Goal: Transaction & Acquisition: Purchase product/service

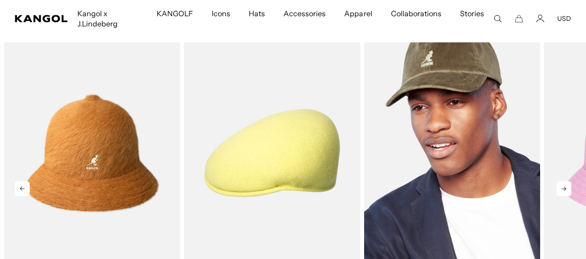
scroll to position [278, 0]
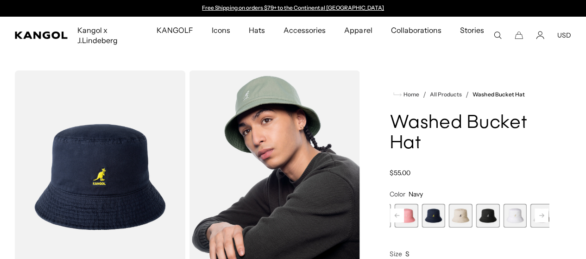
click at [449, 215] on span "6 of 13" at bounding box center [461, 216] width 24 height 24
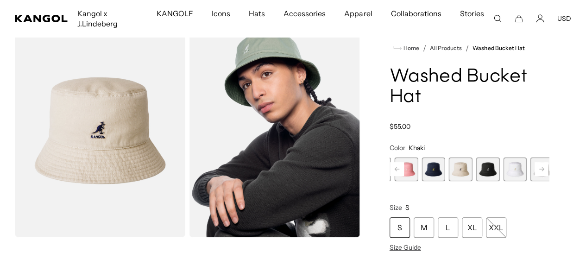
scroll to position [0, 191]
click at [476, 164] on span "7 of 13" at bounding box center [488, 169] width 24 height 24
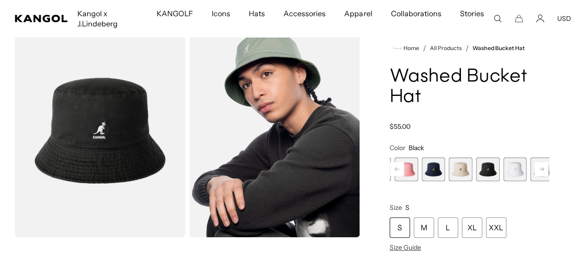
click at [503, 169] on span "8 of 13" at bounding box center [515, 169] width 24 height 24
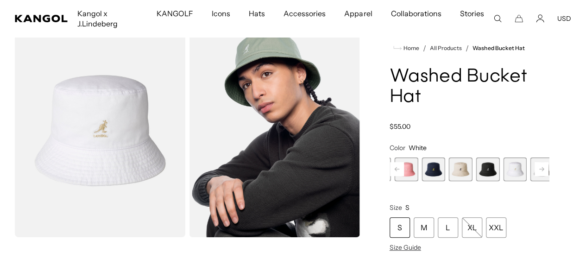
click at [410, 221] on div "S" at bounding box center [400, 227] width 20 height 20
click at [410, 219] on div "S" at bounding box center [400, 227] width 20 height 20
click at [503, 174] on span "8 of 13" at bounding box center [515, 169] width 24 height 24
click at [530, 171] on span "9 of 13" at bounding box center [542, 169] width 24 height 24
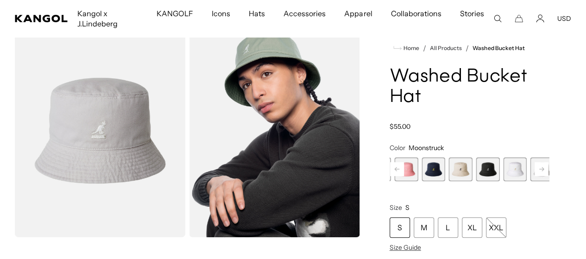
click at [534, 167] on rect at bounding box center [541, 169] width 14 height 14
click at [538, 168] on span "10 of 13" at bounding box center [550, 169] width 24 height 24
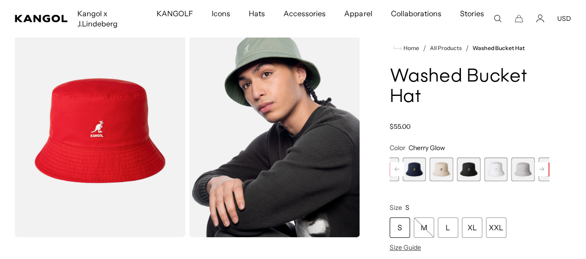
click at [538, 168] on span "10 of 13" at bounding box center [550, 169] width 24 height 24
click at [534, 165] on rect at bounding box center [541, 169] width 14 height 14
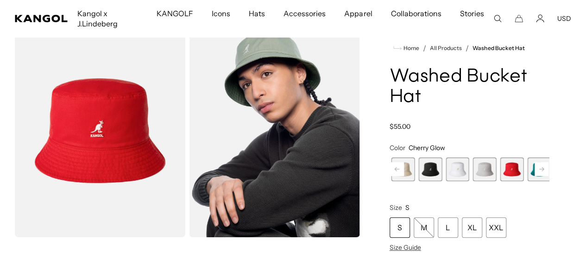
click at [534, 165] on rect at bounding box center [541, 169] width 14 height 14
click at [582, 165] on span "13 of 13" at bounding box center [594, 169] width 24 height 24
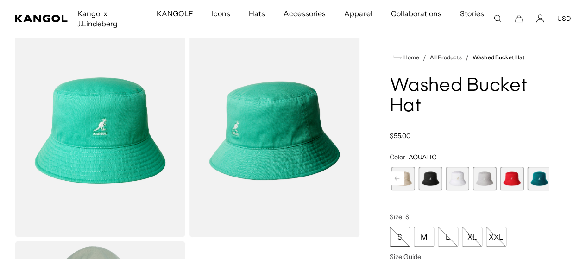
click at [518, 165] on fieldset "Color AQUATIC Previous Next Iced Lilac Variant sold out or unavailable SAGE GRE…" at bounding box center [469, 172] width 159 height 38
click at [554, 179] on span "12 of 13" at bounding box center [566, 179] width 24 height 24
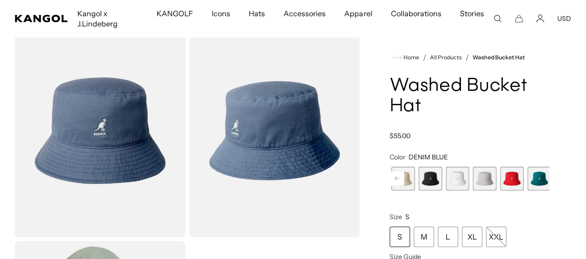
click at [527, 178] on span "11 of 13" at bounding box center [539, 179] width 24 height 24
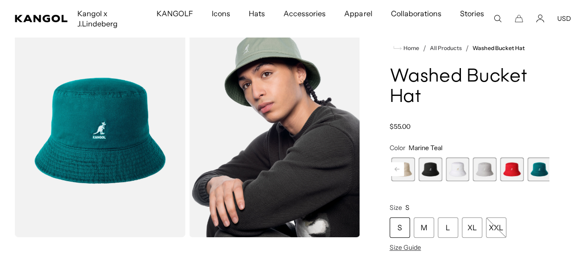
scroll to position [0, 191]
click at [582, 171] on span "13 of 13" at bounding box center [594, 169] width 24 height 24
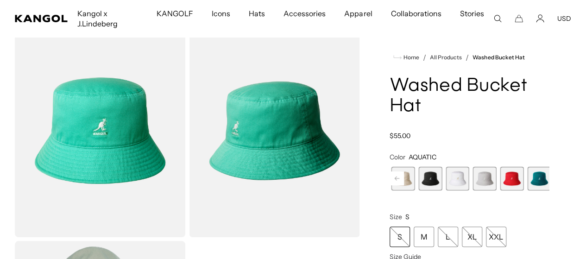
click at [554, 174] on span "12 of 13" at bounding box center [566, 179] width 24 height 24
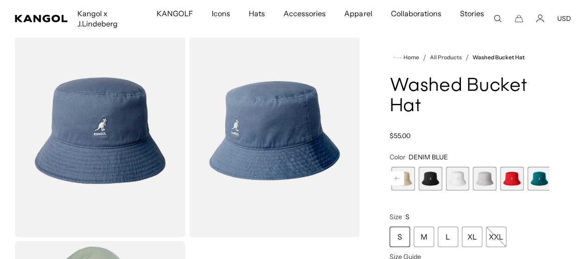
click at [527, 176] on span "11 of 13" at bounding box center [539, 179] width 24 height 24
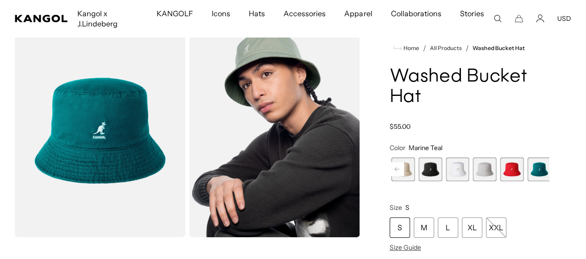
click at [457, 180] on variant-selects "Color Marine Teal Previous Next Iced Lilac Variant sold out or unavailable SAGE…" at bounding box center [469, 198] width 159 height 108
click at [500, 172] on span "10 of 13" at bounding box center [512, 169] width 24 height 24
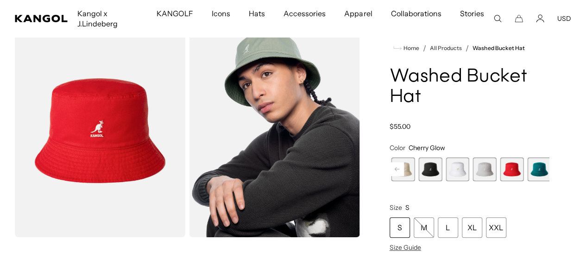
click at [473, 170] on span "9 of 13" at bounding box center [485, 169] width 24 height 24
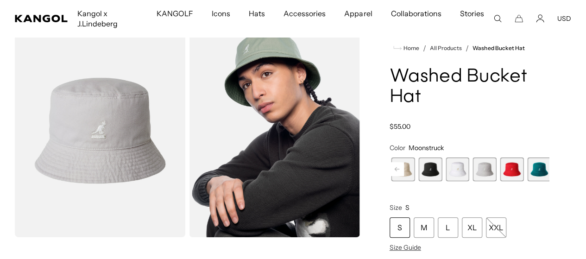
scroll to position [0, 191]
click at [399, 167] on icon at bounding box center [397, 169] width 5 height 4
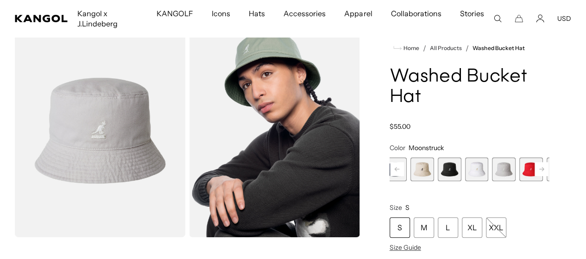
click at [465, 171] on span "8 of 13" at bounding box center [477, 169] width 24 height 24
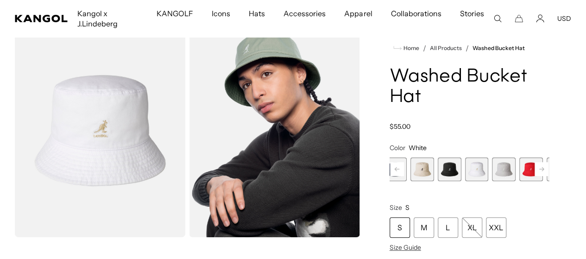
click at [492, 170] on span "9 of 13" at bounding box center [504, 169] width 24 height 24
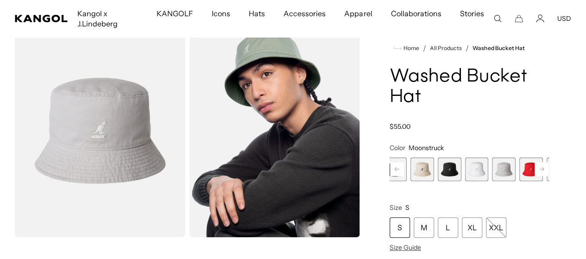
click at [519, 166] on span "10 of 13" at bounding box center [531, 169] width 24 height 24
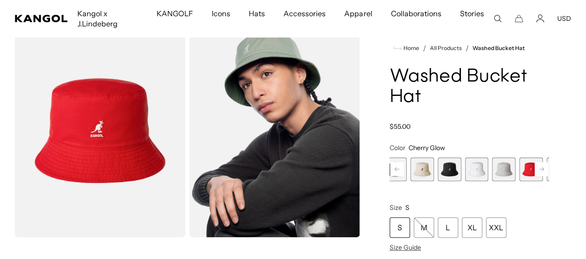
click at [547, 165] on span "11 of 13" at bounding box center [559, 169] width 24 height 24
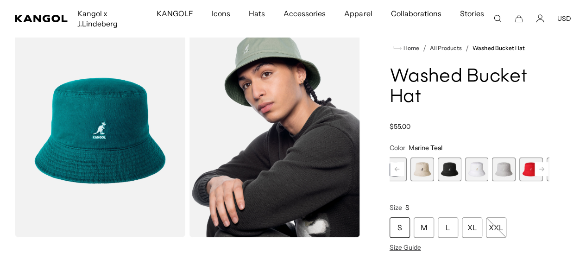
click at [534, 164] on rect at bounding box center [541, 169] width 14 height 14
click at [519, 164] on div "Previous Next Iced Lilac Variant sold out or unavailable SAGE GREEN Variant sol…" at bounding box center [469, 169] width 159 height 24
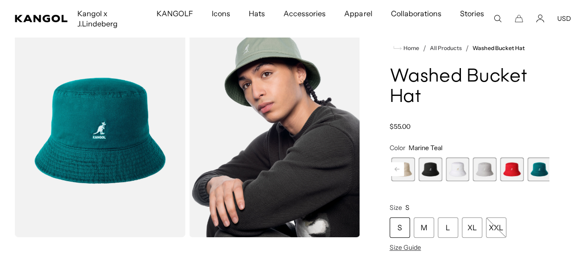
scroll to position [0, 191]
click at [554, 165] on span "12 of 13" at bounding box center [566, 169] width 24 height 24
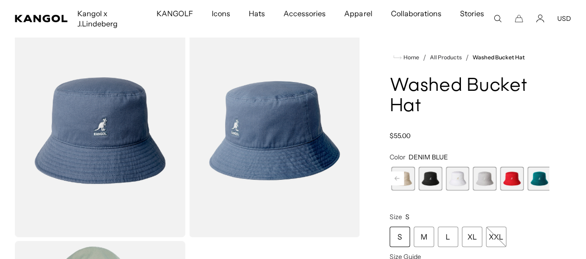
click at [480, 165] on fieldset "Color DENIM BLUE Previous Next Iced Lilac Variant sold out or unavailable SAGE …" at bounding box center [469, 172] width 159 height 38
click at [554, 176] on span "12 of 13" at bounding box center [566, 179] width 24 height 24
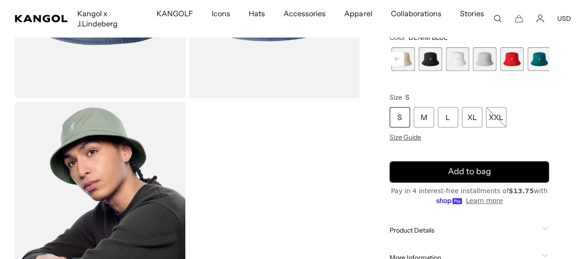
click at [410, 107] on div "S" at bounding box center [400, 117] width 20 height 20
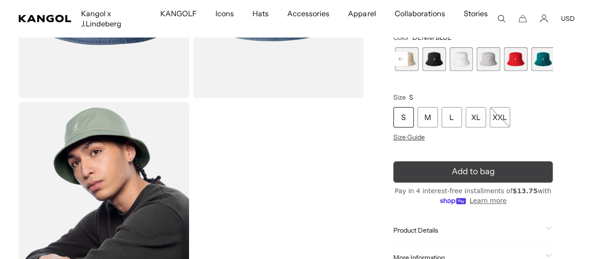
scroll to position [0, 191]
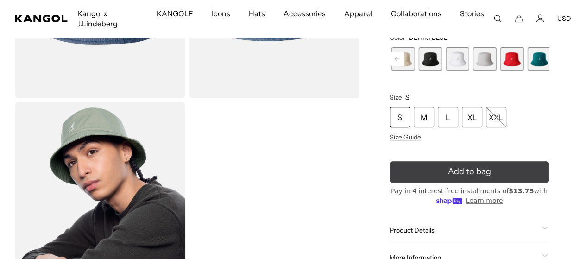
click at [447, 170] on button "Add to bag" at bounding box center [469, 171] width 159 height 21
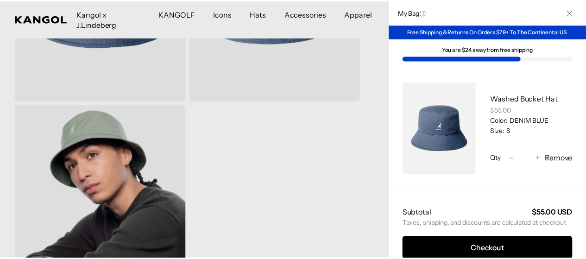
scroll to position [0, 0]
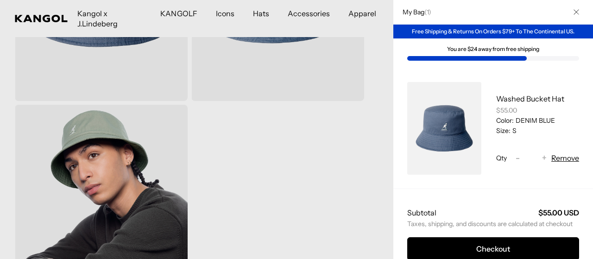
click at [308, 142] on div at bounding box center [296, 129] width 593 height 259
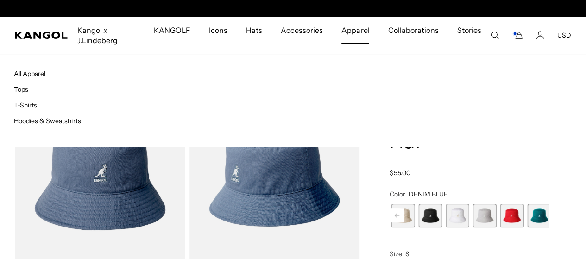
scroll to position [0, 191]
click at [358, 31] on span "Apparel" at bounding box center [355, 30] width 28 height 27
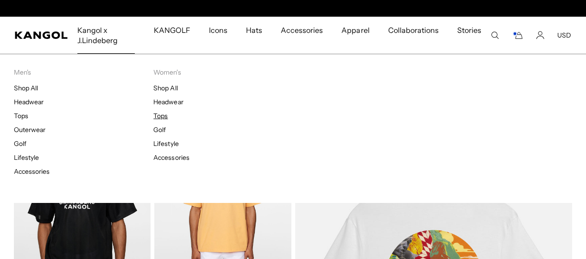
scroll to position [0, 191]
click at [162, 116] on link "Tops" at bounding box center [160, 116] width 14 height 8
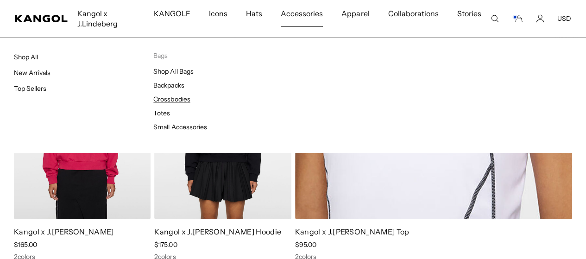
click at [177, 99] on link "Crossbodies" at bounding box center [171, 99] width 37 height 8
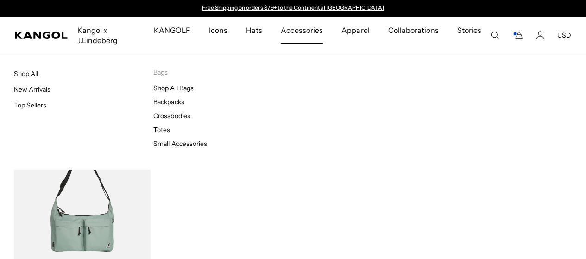
click at [165, 129] on link "Totes" at bounding box center [161, 130] width 17 height 8
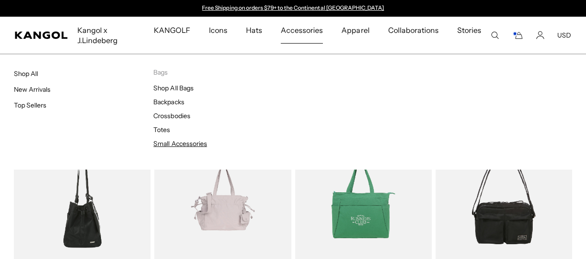
click at [193, 143] on link "Small Accessories" at bounding box center [179, 143] width 53 height 8
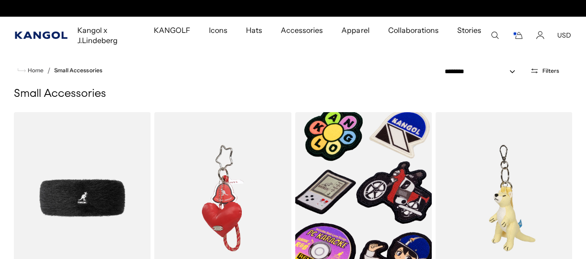
scroll to position [0, 191]
click at [44, 31] on icon "Kangol" at bounding box center [41, 34] width 53 height 7
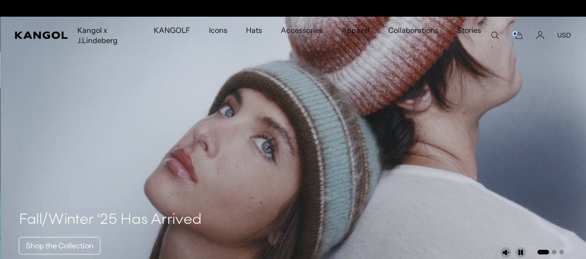
scroll to position [0, 191]
click at [356, 31] on span "Apparel" at bounding box center [355, 30] width 28 height 27
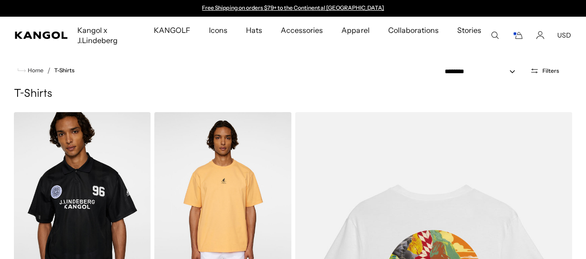
click at [523, 35] on icon "Cart" at bounding box center [517, 35] width 11 height 8
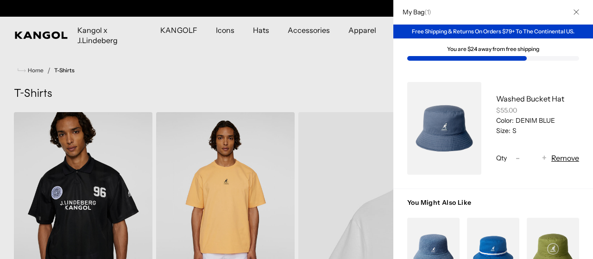
scroll to position [0, 191]
